Goal: Information Seeking & Learning: Learn about a topic

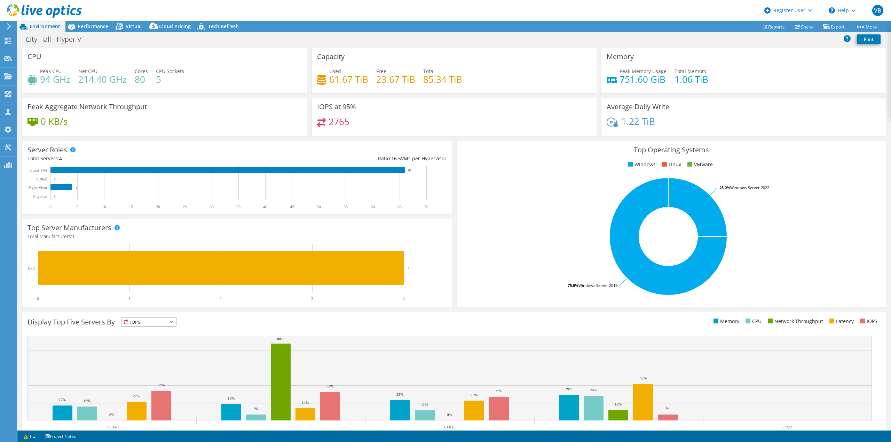
select select "USD"
click at [104, 31] on div "Performance" at bounding box center [89, 26] width 48 height 11
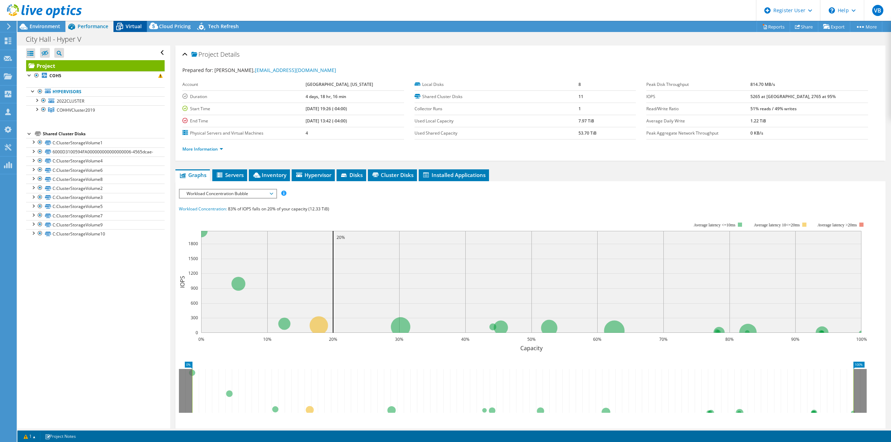
click at [129, 26] on span "Virtual" at bounding box center [134, 26] width 16 height 7
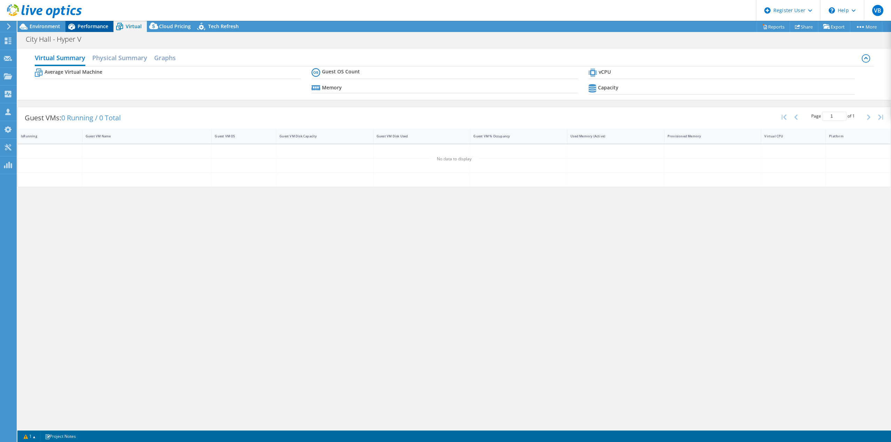
click at [111, 26] on div "Performance" at bounding box center [89, 26] width 48 height 11
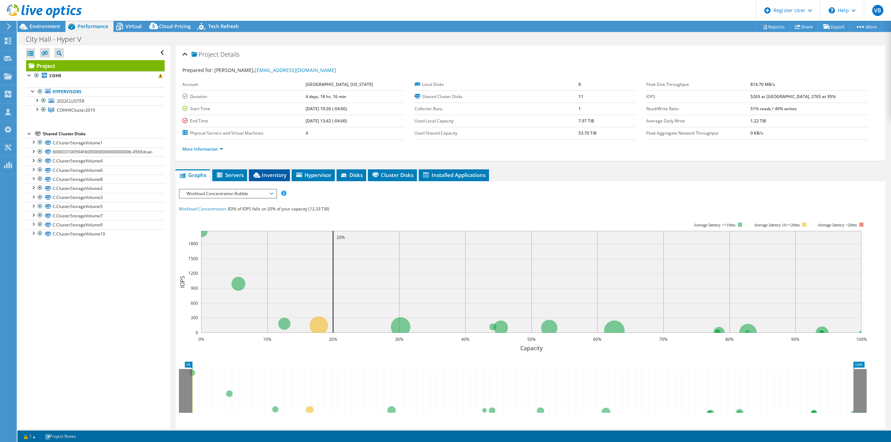
click at [280, 173] on span "Inventory" at bounding box center [269, 175] width 34 height 7
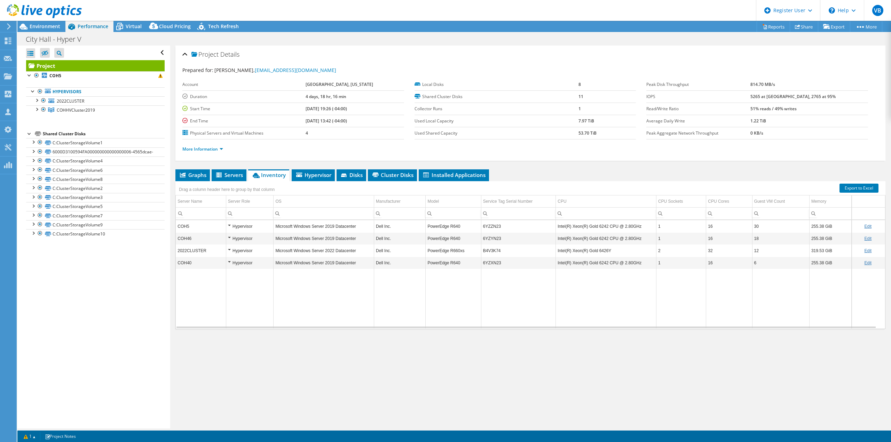
click at [343, 249] on td "Microsoft Windows Server 2022 Datacenter" at bounding box center [324, 251] width 101 height 12
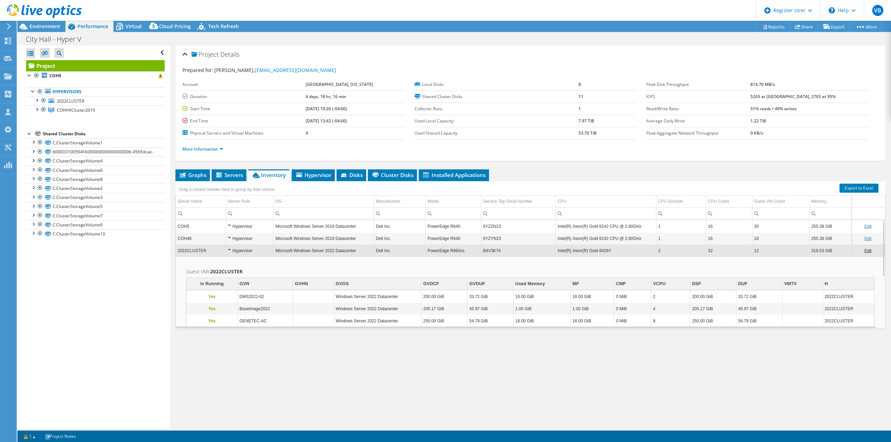
click at [229, 251] on div "Hypervisor" at bounding box center [250, 251] width 44 height 8
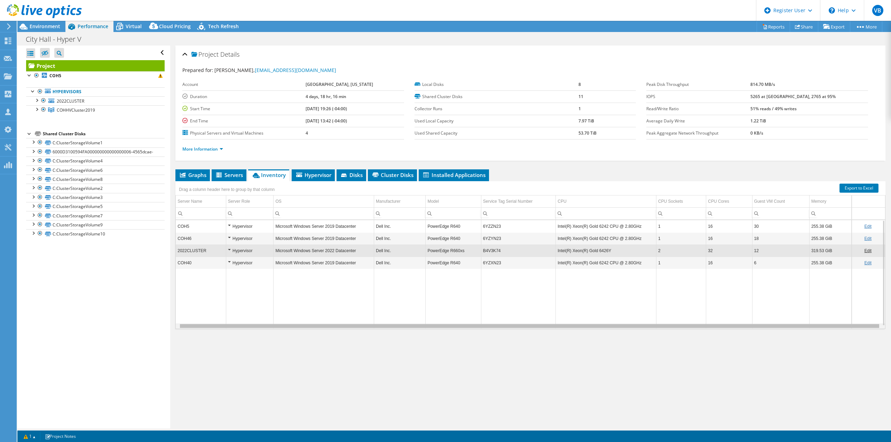
scroll to position [0, 3]
drag, startPoint x: 506, startPoint y: 326, endPoint x: 519, endPoint y: 326, distance: 13.2
click at [519, 326] on body "VB Dell User [PERSON_NAME] [PERSON_NAME][EMAIL_ADDRESS][PERSON_NAME][DOMAIN_NAM…" at bounding box center [445, 221] width 891 height 442
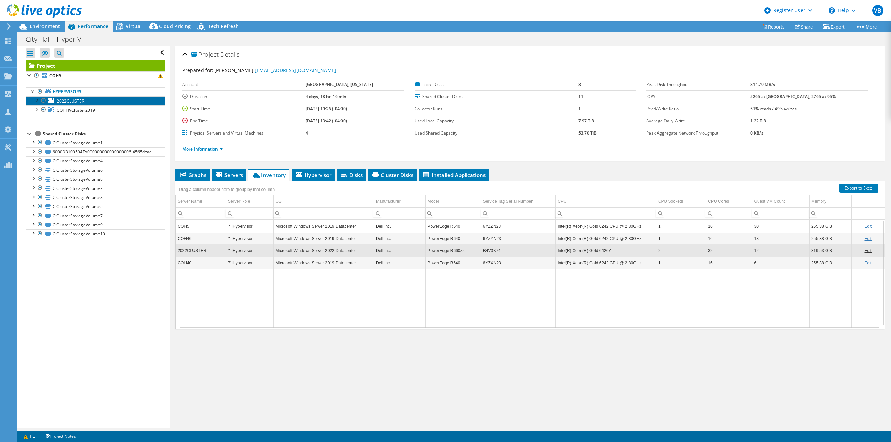
click at [70, 104] on link "2022CLUSTER" at bounding box center [95, 100] width 139 height 9
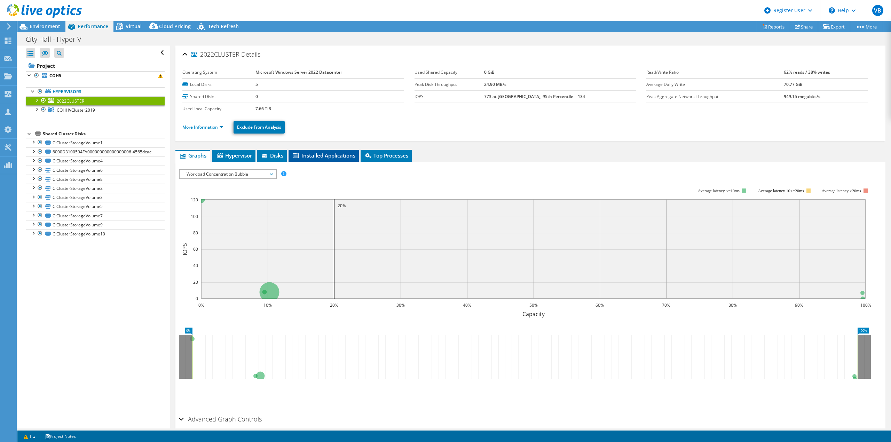
click at [300, 156] on span "Installed Applications" at bounding box center [323, 155] width 63 height 7
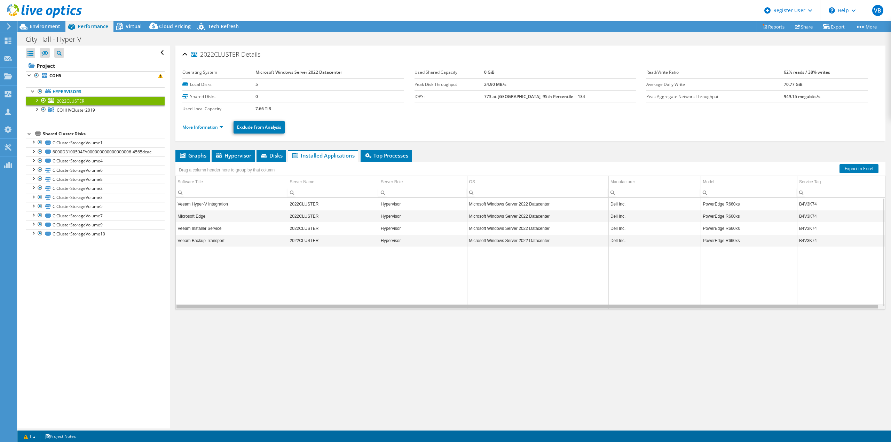
click at [268, 308] on div "Data grid" at bounding box center [528, 307] width 702 height 4
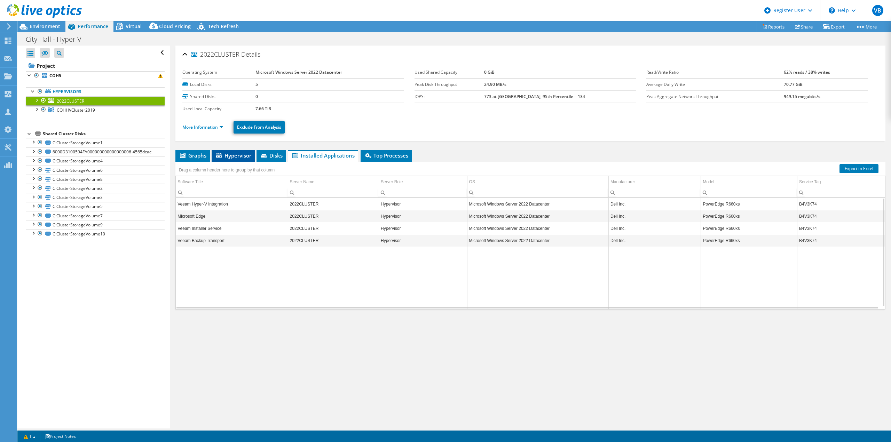
click at [250, 154] on span "Hypervisor" at bounding box center [233, 155] width 36 height 7
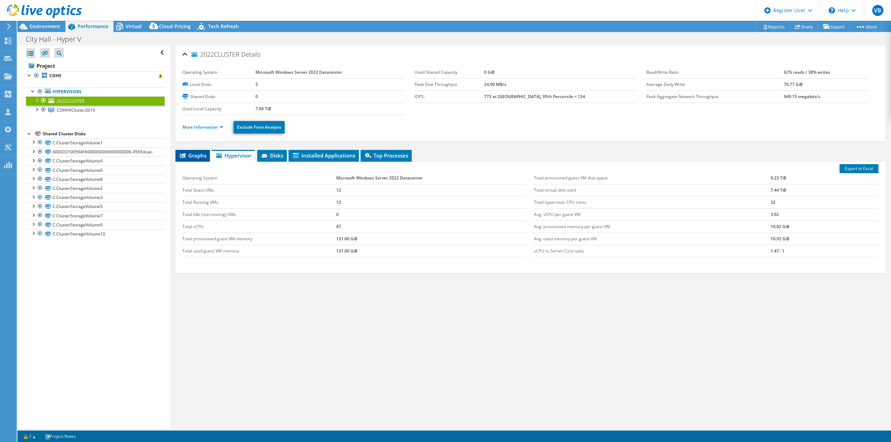
click at [206, 151] on li "Graphs" at bounding box center [192, 156] width 34 height 12
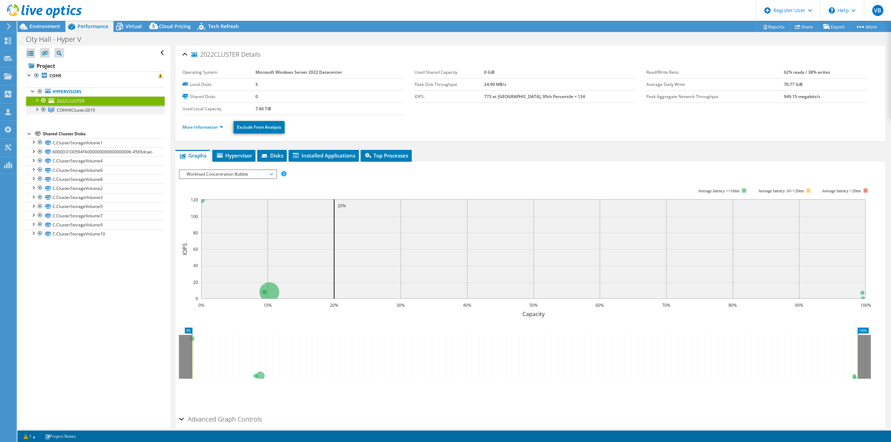
click at [44, 111] on div at bounding box center [43, 109] width 7 height 8
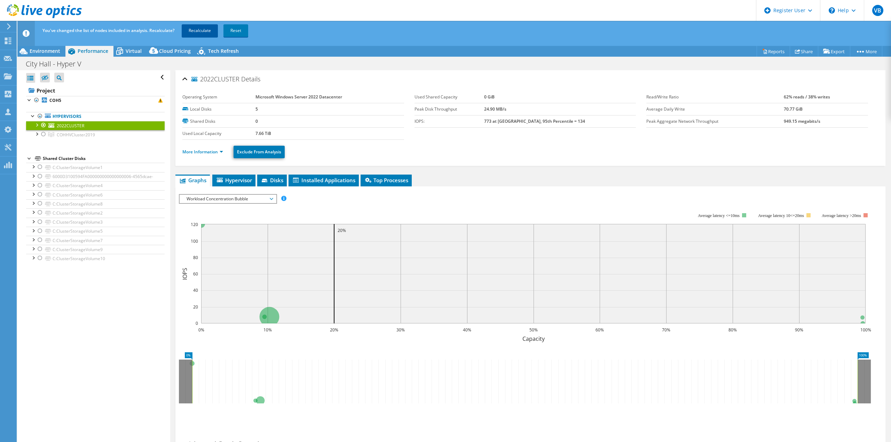
click at [198, 34] on link "Recalculate" at bounding box center [200, 30] width 36 height 13
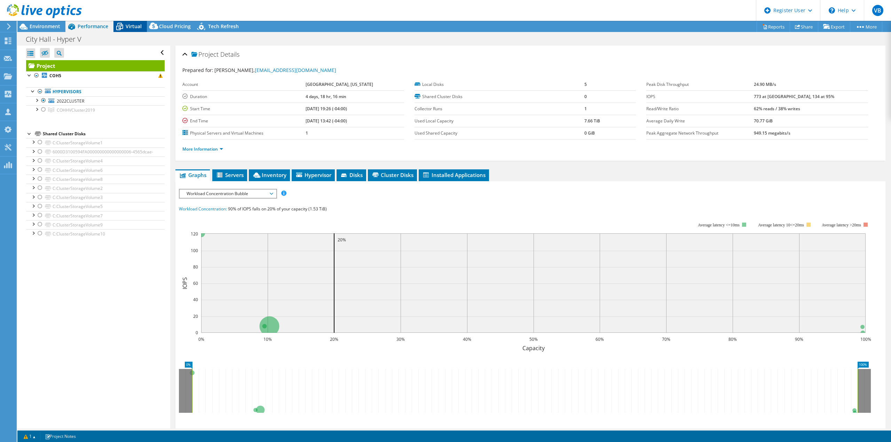
click at [140, 24] on span "Virtual" at bounding box center [134, 26] width 16 height 7
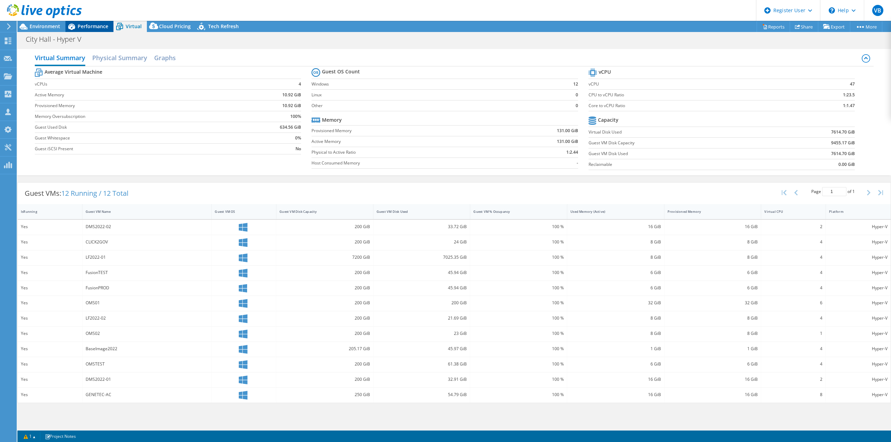
click at [97, 32] on div "Performance" at bounding box center [89, 26] width 48 height 11
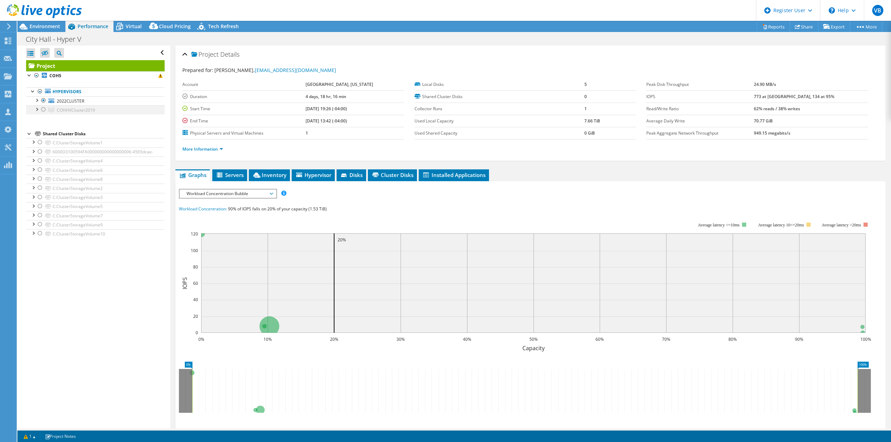
click at [43, 109] on div at bounding box center [43, 109] width 7 height 8
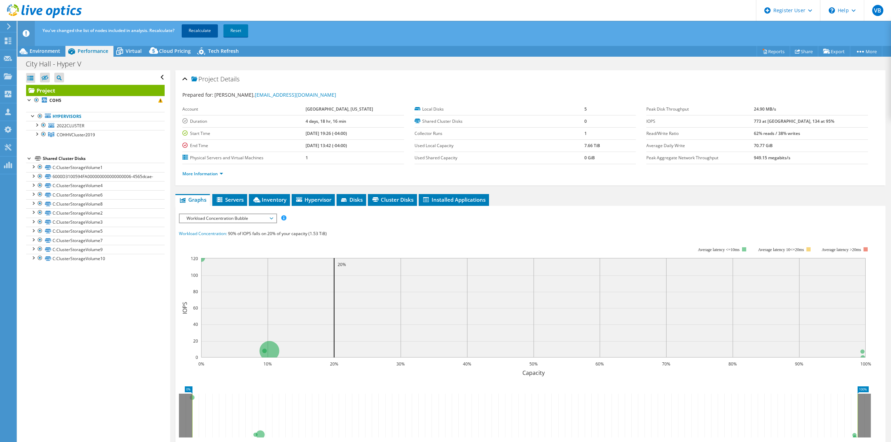
click at [207, 32] on link "Recalculate" at bounding box center [200, 30] width 36 height 13
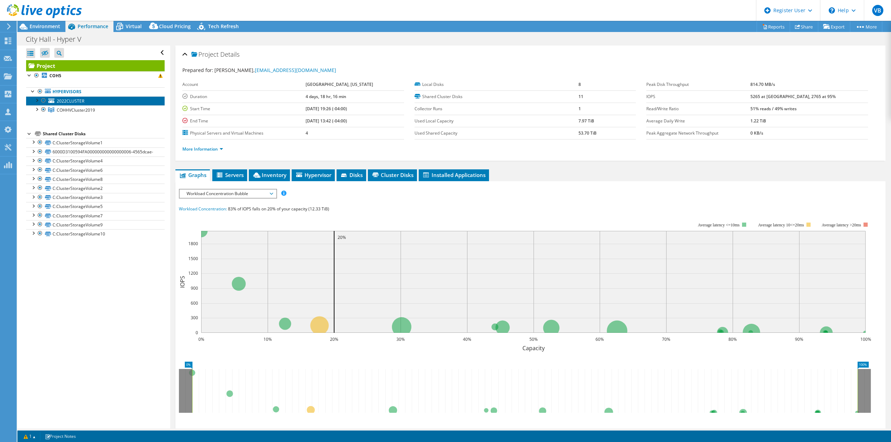
click at [108, 103] on link "2022CLUSTER" at bounding box center [95, 100] width 139 height 9
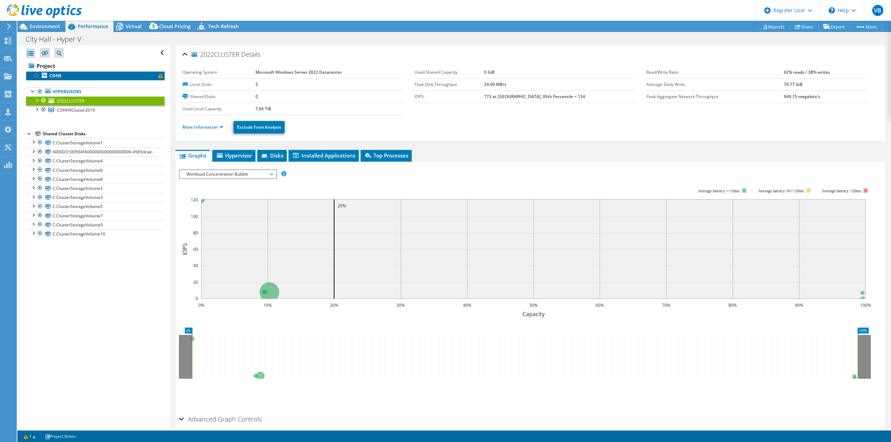
click at [75, 76] on link "COH5" at bounding box center [95, 75] width 139 height 9
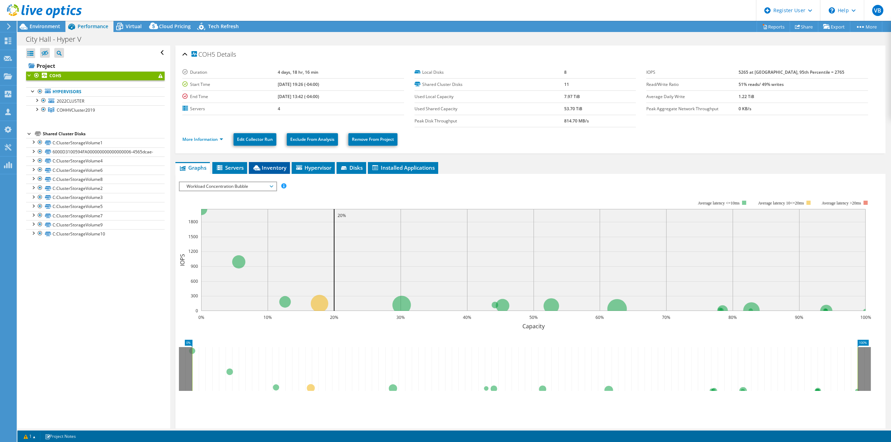
click at [276, 163] on li "Inventory" at bounding box center [269, 168] width 41 height 12
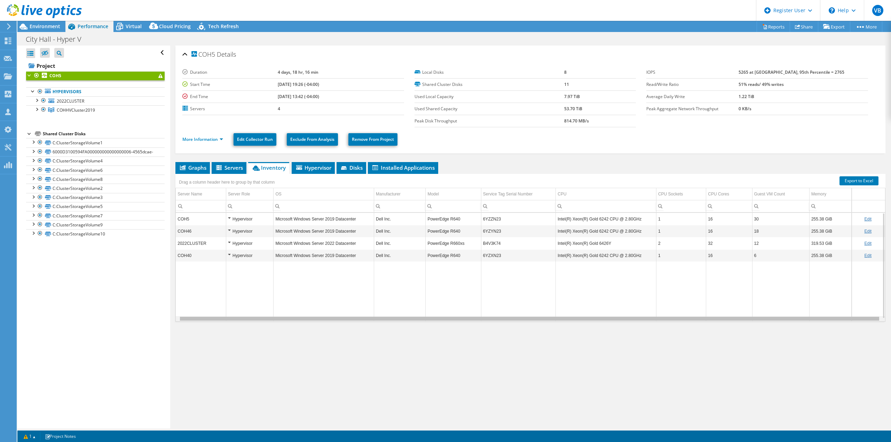
drag, startPoint x: 382, startPoint y: 319, endPoint x: 573, endPoint y: 319, distance: 190.8
click at [571, 319] on body "VB Dell User [PERSON_NAME] [PERSON_NAME][EMAIL_ADDRESS][PERSON_NAME][DOMAIN_NAM…" at bounding box center [445, 221] width 891 height 442
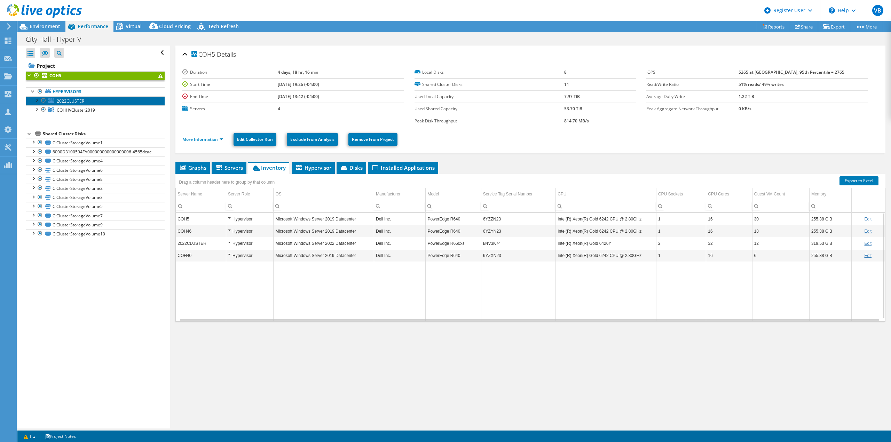
click at [124, 102] on link "2022CLUSTER" at bounding box center [95, 100] width 139 height 9
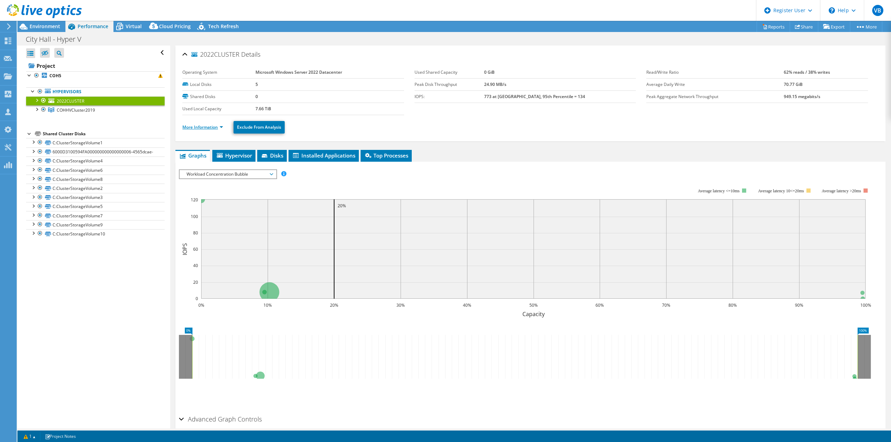
click at [219, 128] on link "More Information" at bounding box center [202, 127] width 41 height 6
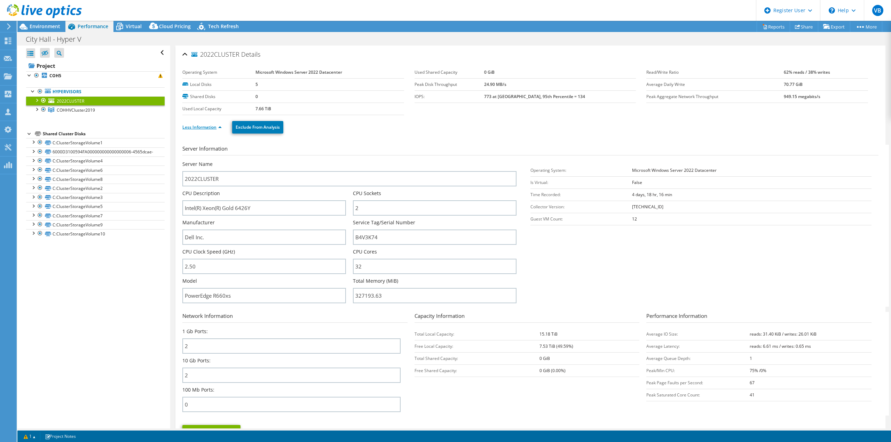
click at [222, 127] on link "Less Information" at bounding box center [201, 127] width 39 height 6
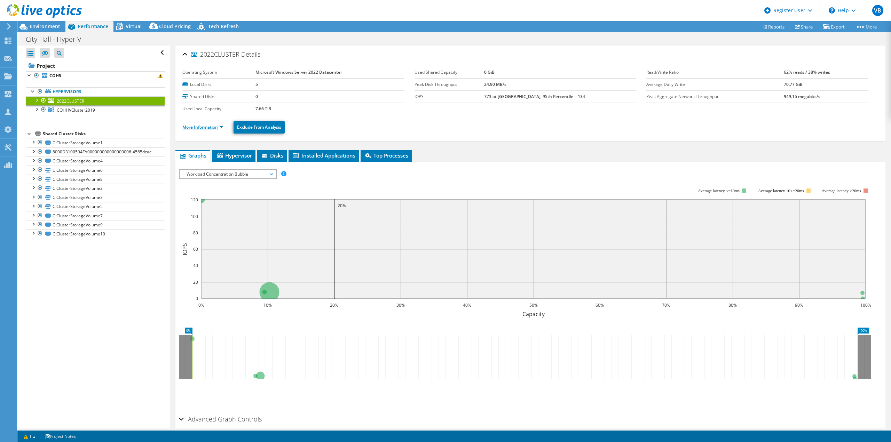
click at [222, 127] on link "More Information" at bounding box center [202, 127] width 41 height 6
click at [213, 124] on link "More Information" at bounding box center [202, 127] width 41 height 6
click at [210, 126] on link "More Information" at bounding box center [202, 127] width 41 height 6
click at [43, 109] on div at bounding box center [43, 109] width 7 height 8
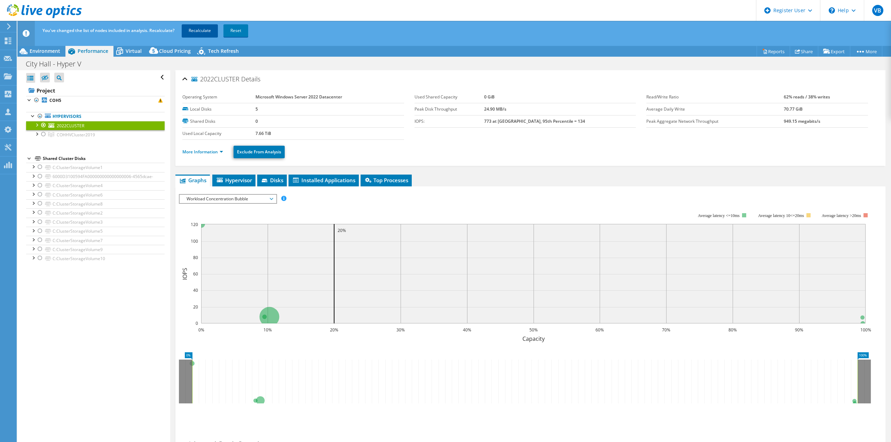
click at [191, 27] on link "Recalculate" at bounding box center [200, 30] width 36 height 13
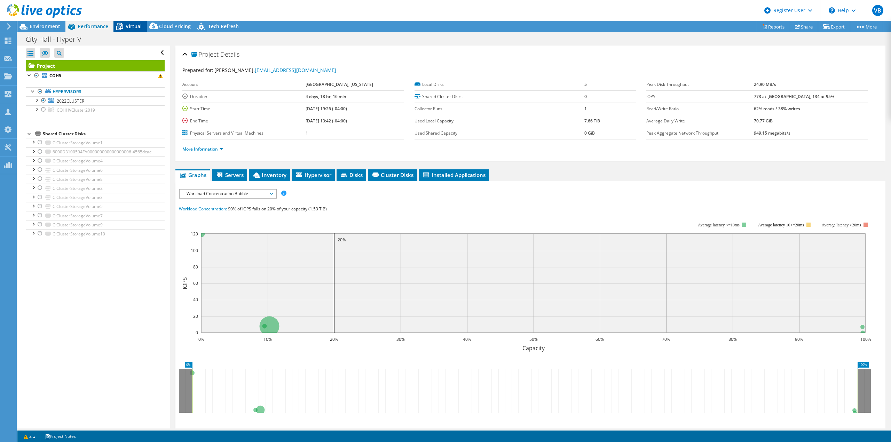
click at [120, 30] on icon at bounding box center [119, 27] width 12 height 12
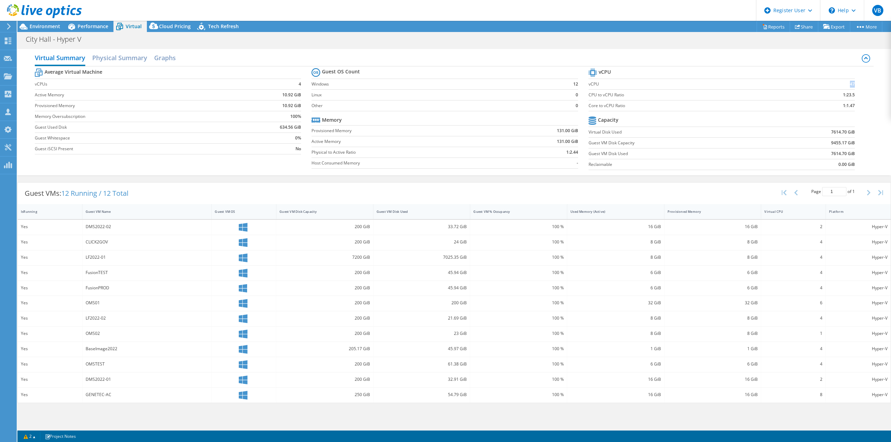
drag, startPoint x: 843, startPoint y: 83, endPoint x: 855, endPoint y: 83, distance: 11.8
click at [855, 83] on td "47" at bounding box center [824, 84] width 61 height 11
click at [863, 151] on section "vCPU vCPU 47 CPU to vCPU Ratio 1:23.5 Core to vCPU Ratio 1:1.47 Capacity Virtua…" at bounding box center [727, 120] width 277 height 107
click at [299, 85] on b "4" at bounding box center [300, 84] width 2 height 7
drag, startPoint x: 108, startPoint y: 71, endPoint x: 116, endPoint y: 61, distance: 13.0
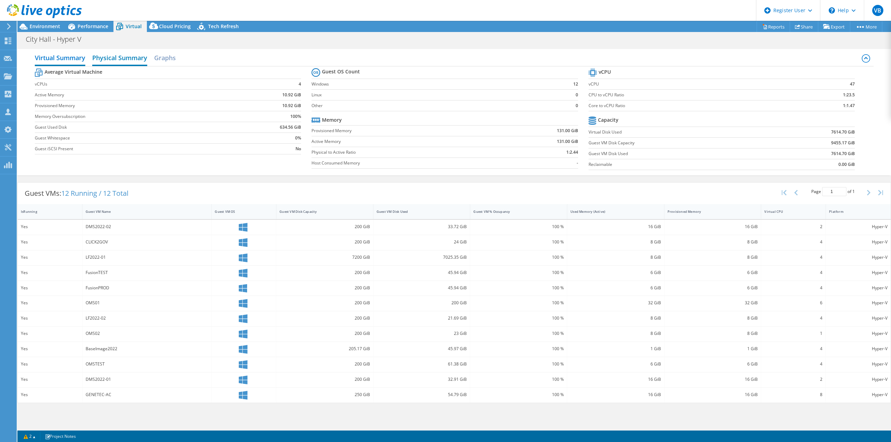
click at [108, 71] on tr "Average Virtual Machine" at bounding box center [168, 73] width 266 height 12
click at [116, 61] on h2 "Physical Summary" at bounding box center [119, 58] width 55 height 15
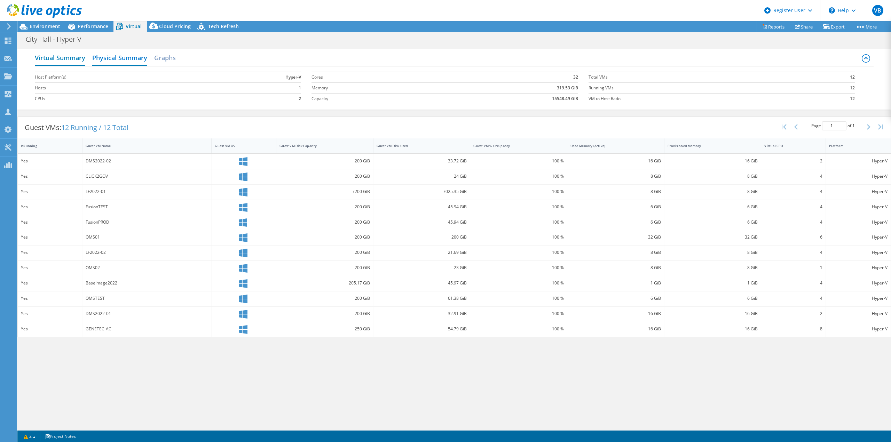
click at [83, 63] on h2 "Virtual Summary" at bounding box center [60, 58] width 50 height 15
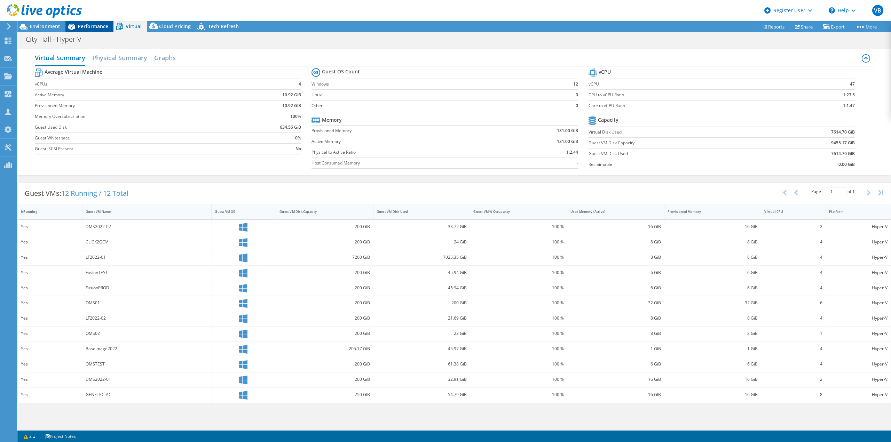
click at [97, 26] on span "Performance" at bounding box center [93, 26] width 31 height 7
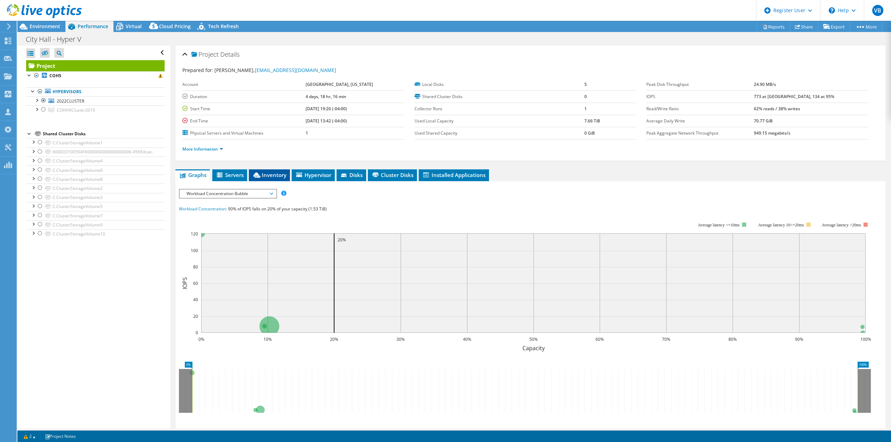
click at [263, 174] on span "Inventory" at bounding box center [269, 175] width 34 height 7
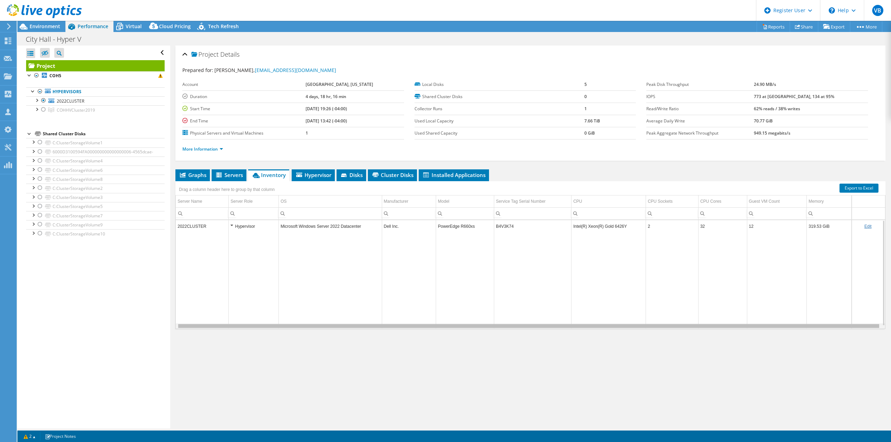
scroll to position [0, 0]
drag, startPoint x: 565, startPoint y: 328, endPoint x: 468, endPoint y: 320, distance: 97.4
click at [468, 320] on body "VB Dell User [PERSON_NAME] [PERSON_NAME][EMAIL_ADDRESS][PERSON_NAME][DOMAIN_NAM…" at bounding box center [445, 221] width 891 height 442
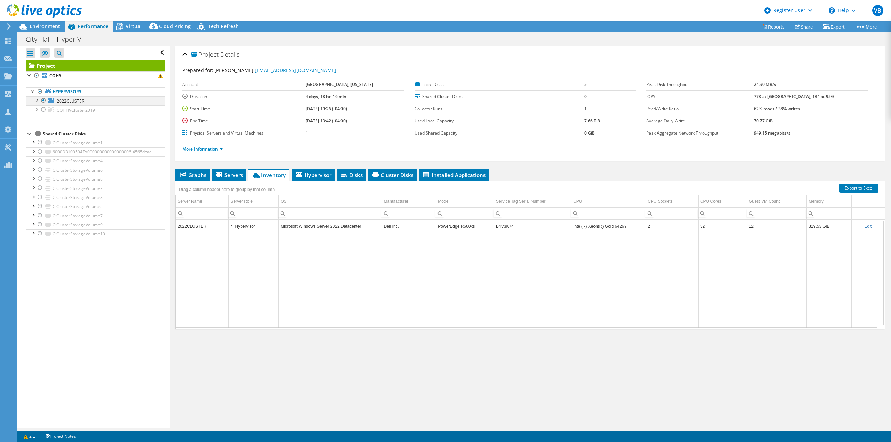
click at [36, 102] on div at bounding box center [36, 99] width 7 height 7
click at [37, 102] on div at bounding box center [36, 99] width 7 height 7
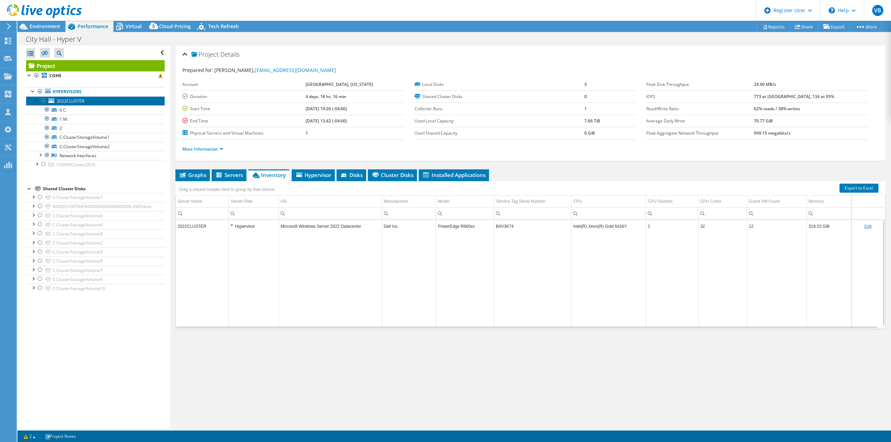
click at [68, 103] on span "2022CLUSTER" at bounding box center [71, 101] width 28 height 6
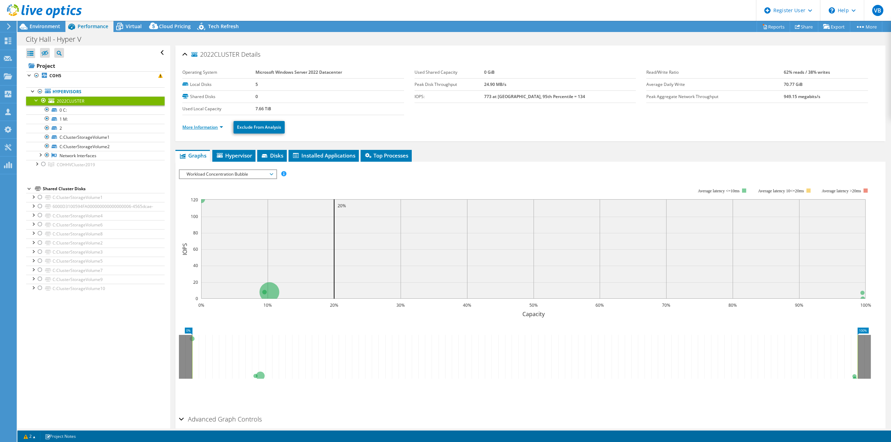
click at [209, 128] on link "More Information" at bounding box center [202, 127] width 41 height 6
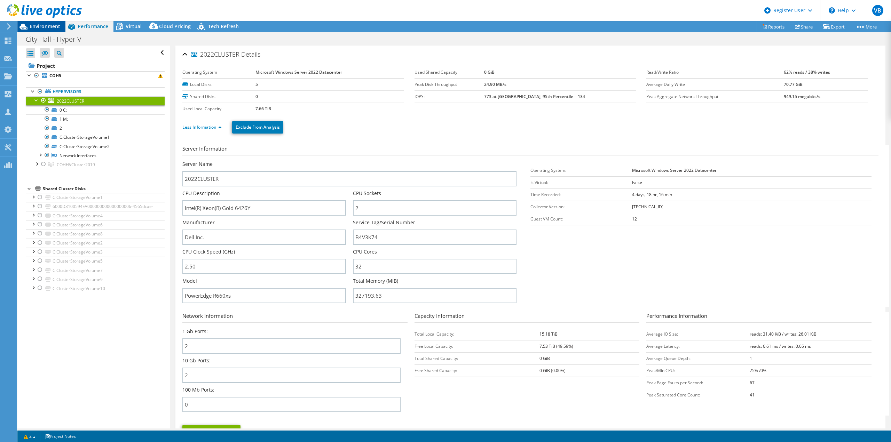
click at [26, 25] on icon at bounding box center [23, 27] width 12 height 12
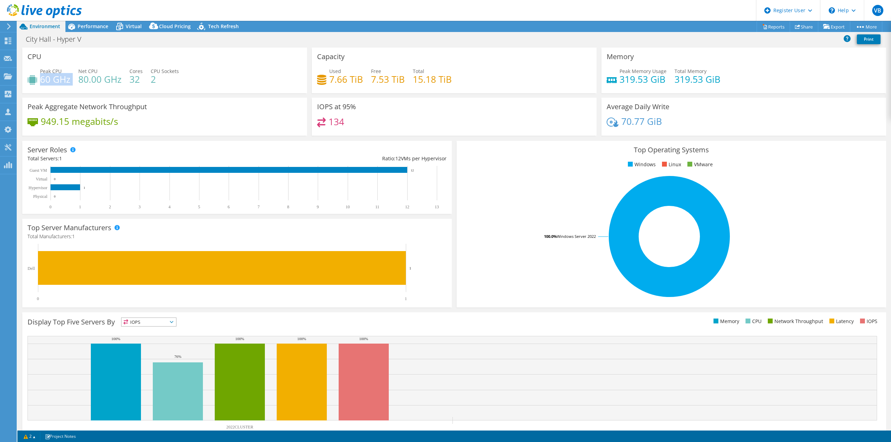
drag, startPoint x: 41, startPoint y: 83, endPoint x: 65, endPoint y: 86, distance: 24.6
click at [65, 86] on div "Peak CPU 60 GHz Net CPU 80.00 GHz Cores 32 CPU Sockets 2" at bounding box center [165, 79] width 274 height 23
click at [99, 80] on h4 "80.00 GHz" at bounding box center [99, 80] width 43 height 8
click at [89, 28] on span "Performance" at bounding box center [93, 26] width 31 height 7
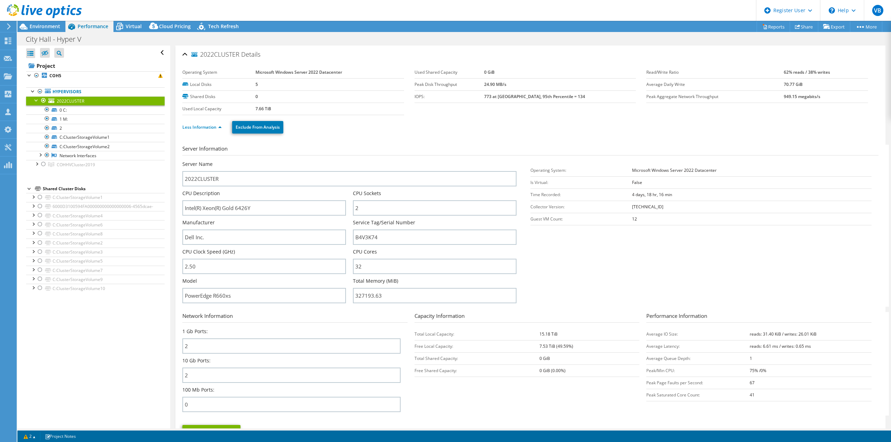
click at [190, 53] on h2 "2022CLUSTER Details" at bounding box center [221, 54] width 78 height 14
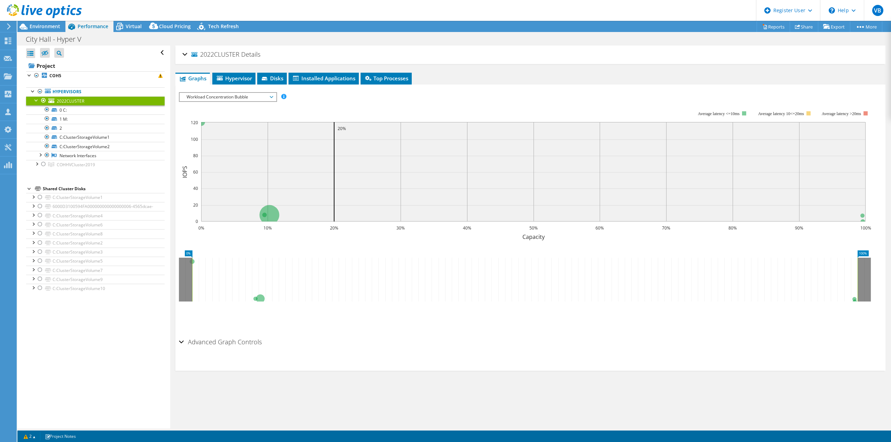
click at [262, 97] on span "Workload Concentration Bubble" at bounding box center [227, 97] width 89 height 8
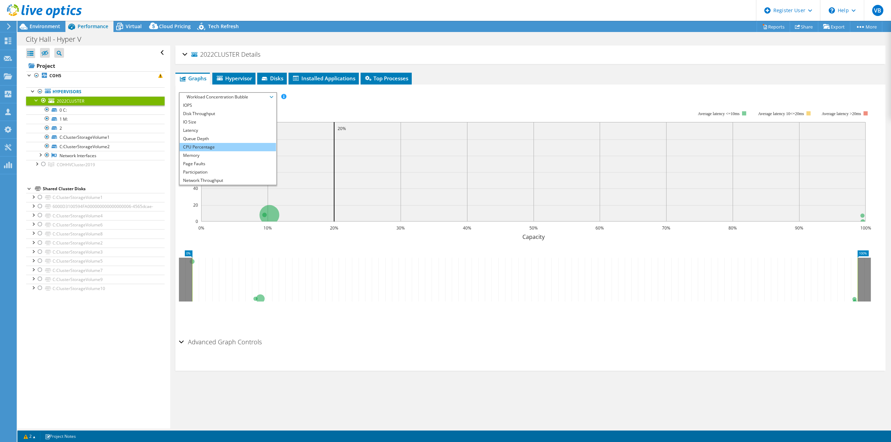
click at [226, 149] on li "CPU Percentage" at bounding box center [228, 147] width 96 height 8
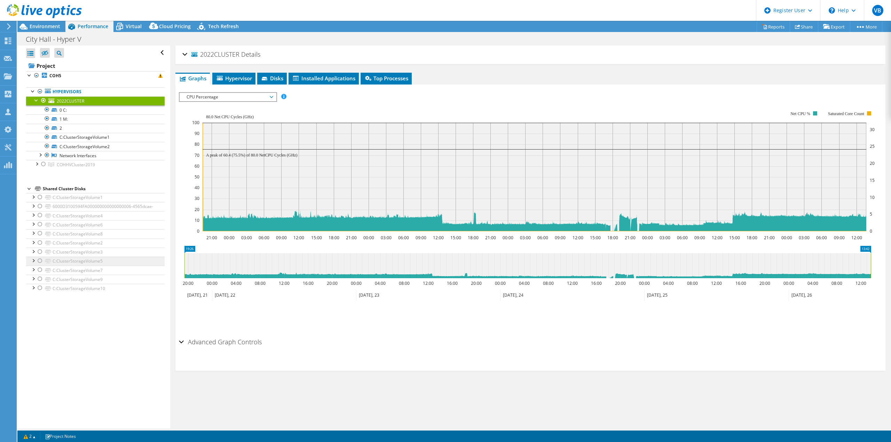
drag, startPoint x: 185, startPoint y: 263, endPoint x: 154, endPoint y: 267, distance: 30.9
click at [154, 267] on div "Open All Close All Hide Excluded Nodes Project Tree Filter" at bounding box center [454, 237] width 874 height 383
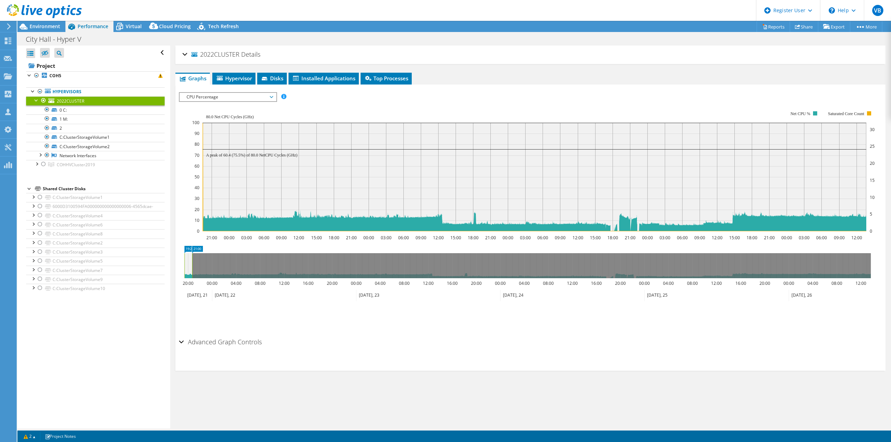
drag, startPoint x: 871, startPoint y: 263, endPoint x: 193, endPoint y: 275, distance: 679.0
click at [193, 275] on rect at bounding box center [192, 265] width 3 height 25
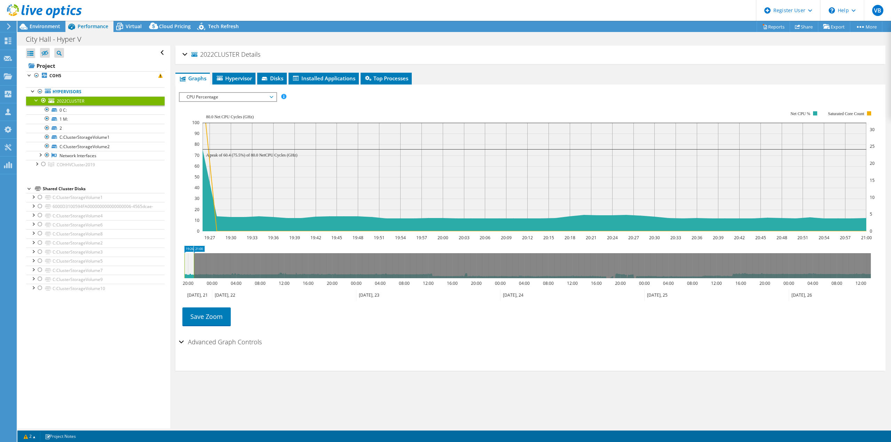
drag, startPoint x: 193, startPoint y: 275, endPoint x: 186, endPoint y: 275, distance: 7.0
click at [186, 275] on g at bounding box center [527, 265] width 688 height 25
drag, startPoint x: 194, startPoint y: 268, endPoint x: 183, endPoint y: 268, distance: 10.4
click at [183, 268] on icon "19:26 19:26 20:00 00:00 04:00 08:00 12:00 16:00 20:00 00:00 04:00 08:00 12:00 1…" at bounding box center [528, 274] width 698 height 56
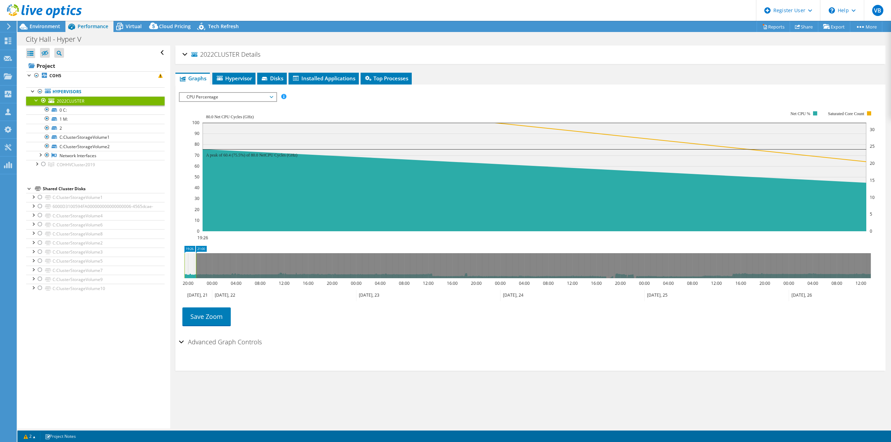
drag, startPoint x: 185, startPoint y: 266, endPoint x: 219, endPoint y: 267, distance: 33.5
click at [197, 267] on rect at bounding box center [196, 265] width 3 height 25
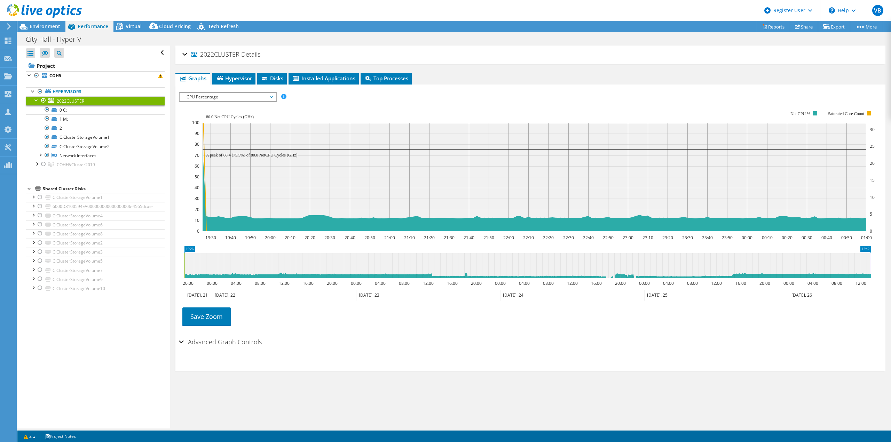
drag, startPoint x: 219, startPoint y: 267, endPoint x: 888, endPoint y: 258, distance: 669.5
click at [888, 258] on article "2022CLUSTER Details Operating System Microsoft Windows Server 2022 Datacenter L…" at bounding box center [530, 237] width 721 height 383
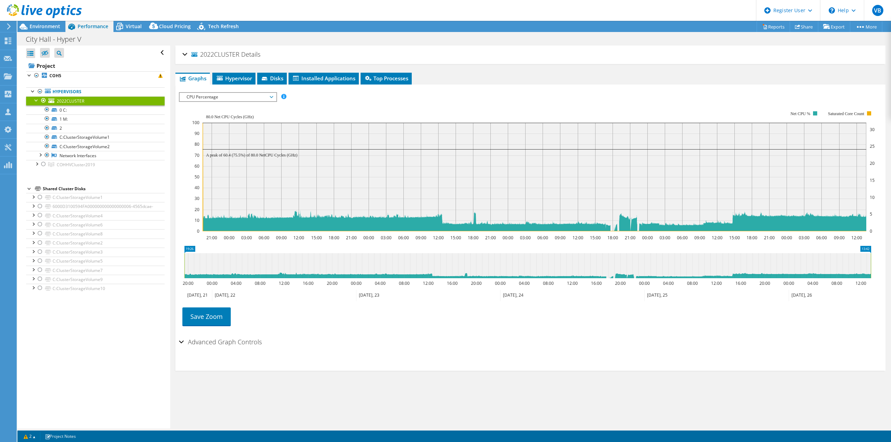
click at [416, 325] on ul "Save Zoom" at bounding box center [529, 316] width 700 height 20
click at [323, 249] on icon "19:26 13:42 20:00 00:00 04:00 08:00 12:00 16:00 20:00 00:00 04:00 08:00 12:00 1…" at bounding box center [528, 274] width 698 height 56
drag, startPoint x: 186, startPoint y: 268, endPoint x: 316, endPoint y: 266, distance: 129.9
click at [314, 266] on rect at bounding box center [313, 265] width 3 height 25
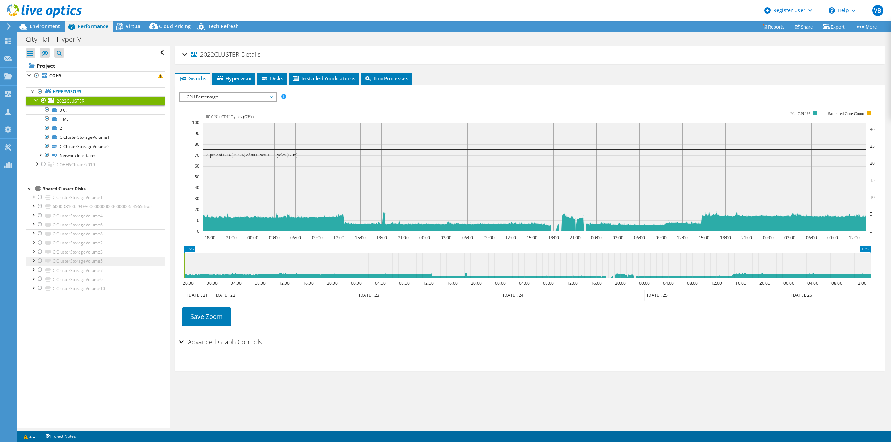
drag, startPoint x: 314, startPoint y: 265, endPoint x: 157, endPoint y: 265, distance: 157.4
click at [157, 265] on div "Open All Close All Hide Excluded Nodes Project Tree Filter" at bounding box center [454, 237] width 874 height 383
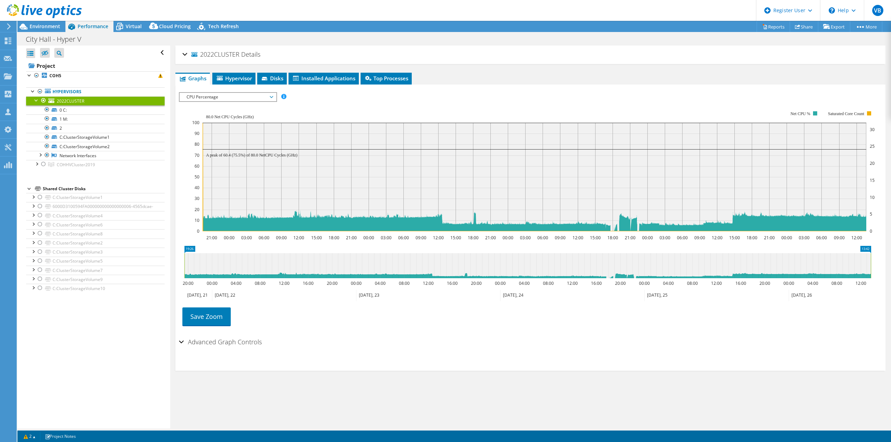
click at [188, 216] on icon "21:00 00:00 03:00 06:00 09:00 12:00 15:00 18:00 21:00 00:00 03:00 06:00 09:00 1…" at bounding box center [528, 171] width 698 height 139
click at [48, 25] on span "Environment" at bounding box center [45, 26] width 31 height 7
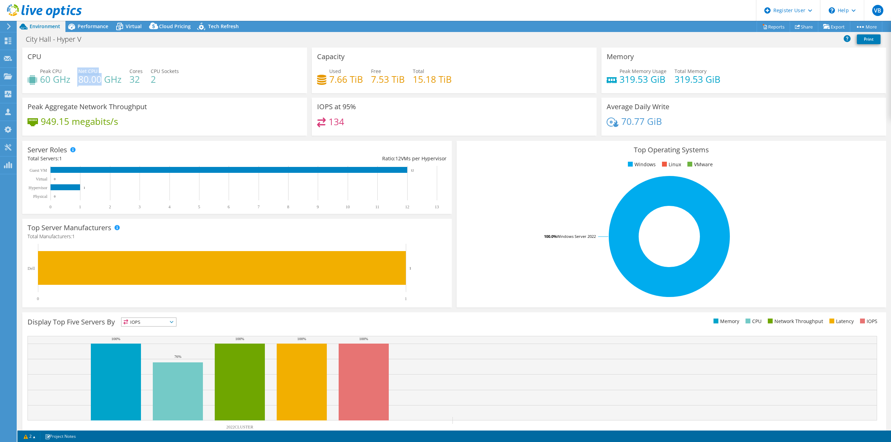
drag, startPoint x: 75, startPoint y: 79, endPoint x: 103, endPoint y: 84, distance: 28.6
click at [102, 83] on div "Peak CPU 60 GHz Net CPU 80.00 GHz Cores 32 CPU Sockets 2" at bounding box center [165, 79] width 274 height 23
click at [115, 83] on h4 "80.00 GHz" at bounding box center [99, 80] width 43 height 8
drag, startPoint x: 120, startPoint y: 82, endPoint x: 80, endPoint y: 80, distance: 39.7
click at [80, 80] on h4 "80.00 GHz" at bounding box center [99, 80] width 43 height 8
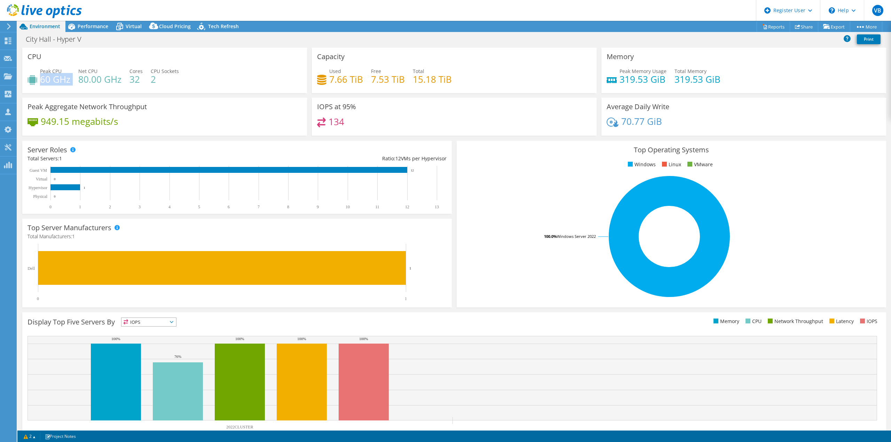
drag, startPoint x: 70, startPoint y: 79, endPoint x: 41, endPoint y: 79, distance: 29.6
click at [41, 79] on div "Peak CPU 60 GHz Net CPU 80.00 GHz Cores 32 CPU Sockets 2" at bounding box center [165, 79] width 274 height 23
click at [87, 29] on span "Performance" at bounding box center [93, 26] width 31 height 7
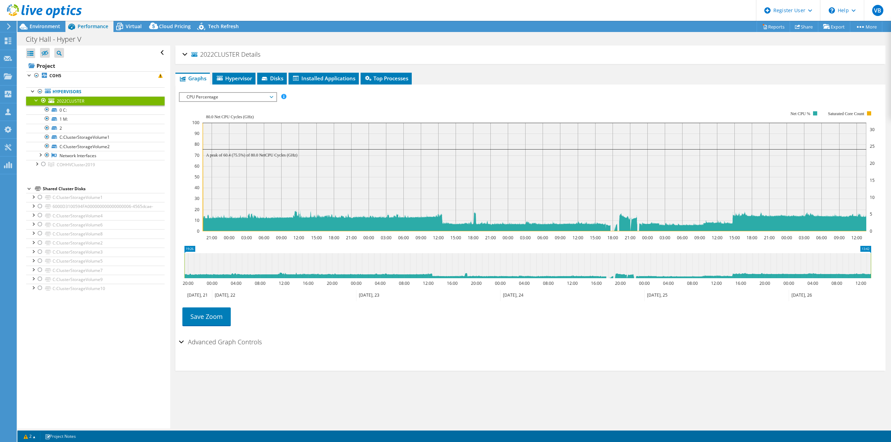
click at [36, 99] on div at bounding box center [36, 99] width 7 height 7
click at [186, 56] on div "2022CLUSTER Details" at bounding box center [530, 54] width 696 height 15
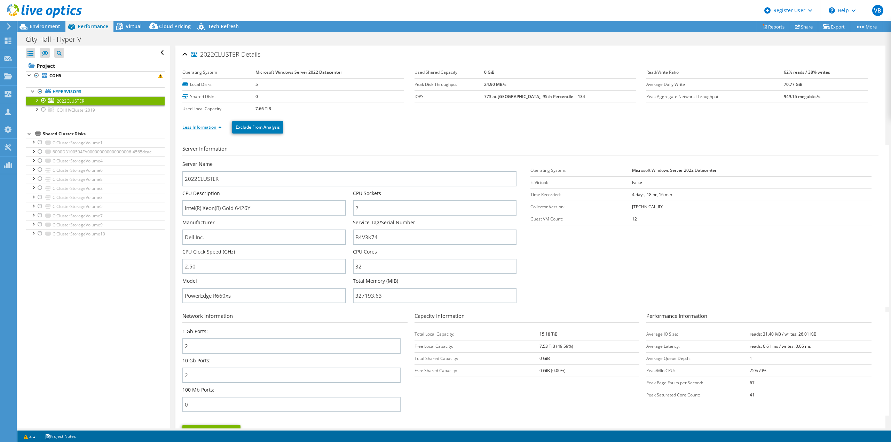
click at [217, 127] on link "Less Information" at bounding box center [201, 127] width 39 height 6
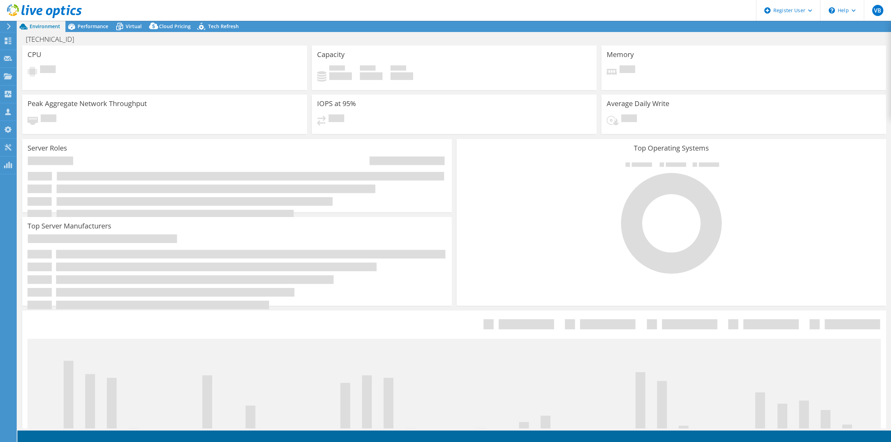
select select "USD"
